Goal: Transaction & Acquisition: Subscribe to service/newsletter

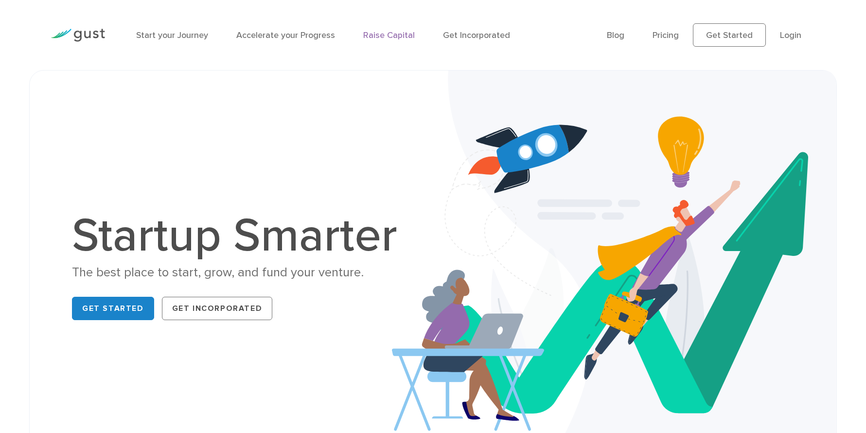
click at [396, 36] on link "Raise Capital" at bounding box center [389, 35] width 52 height 10
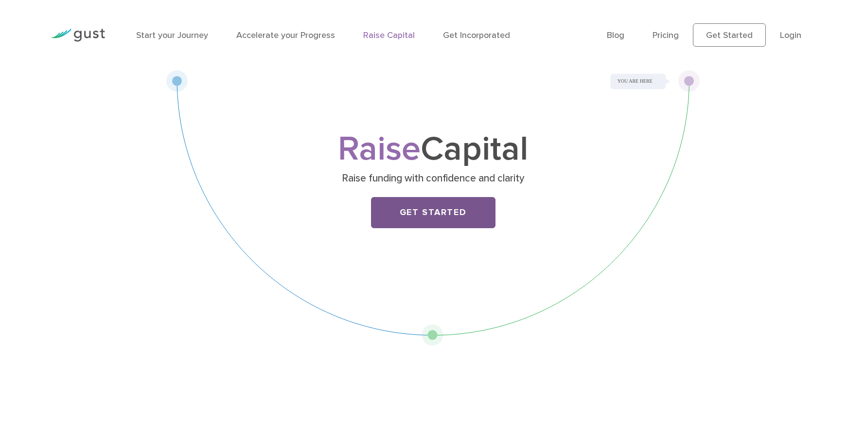
click at [433, 215] on link "Get Started" at bounding box center [433, 212] width 125 height 31
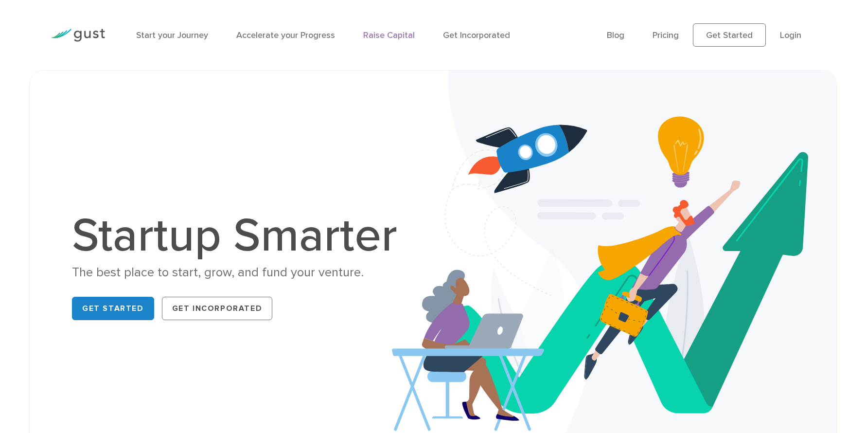
click at [380, 33] on link "Raise Capital" at bounding box center [389, 35] width 52 height 10
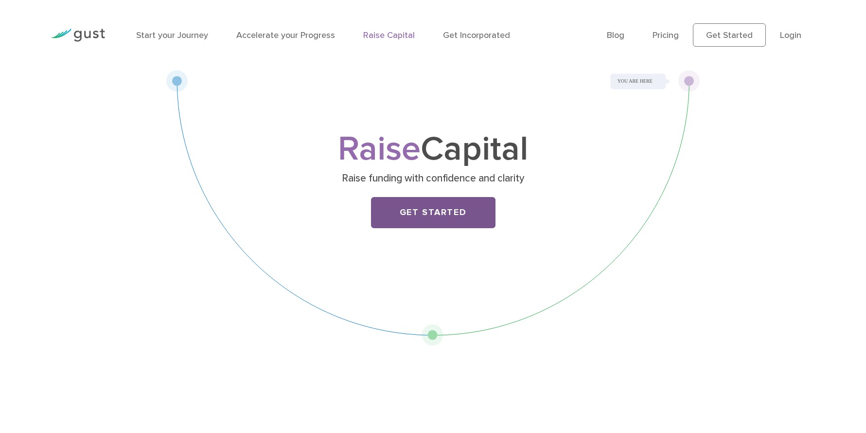
click at [423, 221] on link "Get Started" at bounding box center [433, 212] width 125 height 31
